Goal: Task Accomplishment & Management: Manage account settings

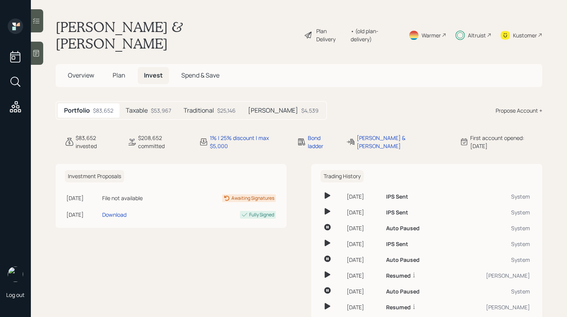
click at [38, 27] on div at bounding box center [37, 20] width 12 height 23
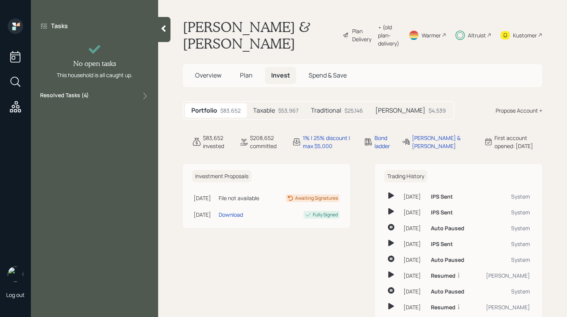
click at [90, 92] on div "Resolved Tasks ( 4 )" at bounding box center [94, 95] width 109 height 9
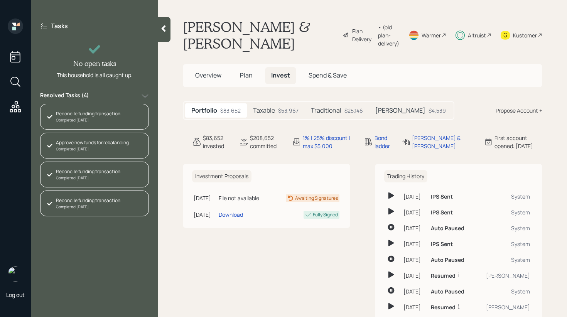
click at [168, 34] on div at bounding box center [164, 29] width 12 height 25
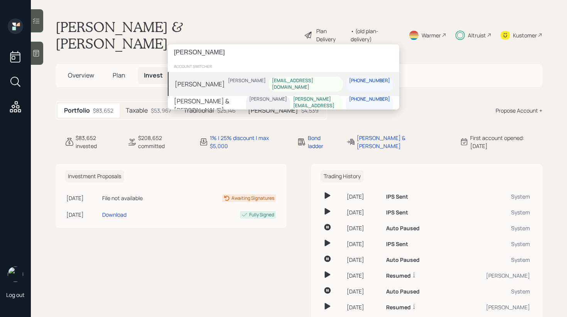
type input "[PERSON_NAME]"
click at [217, 82] on div "David Ryan Jonah Coleman onegreenman120@yahoo.com 317-874-6524" at bounding box center [283, 84] width 231 height 24
